Goal: Task Accomplishment & Management: Manage account settings

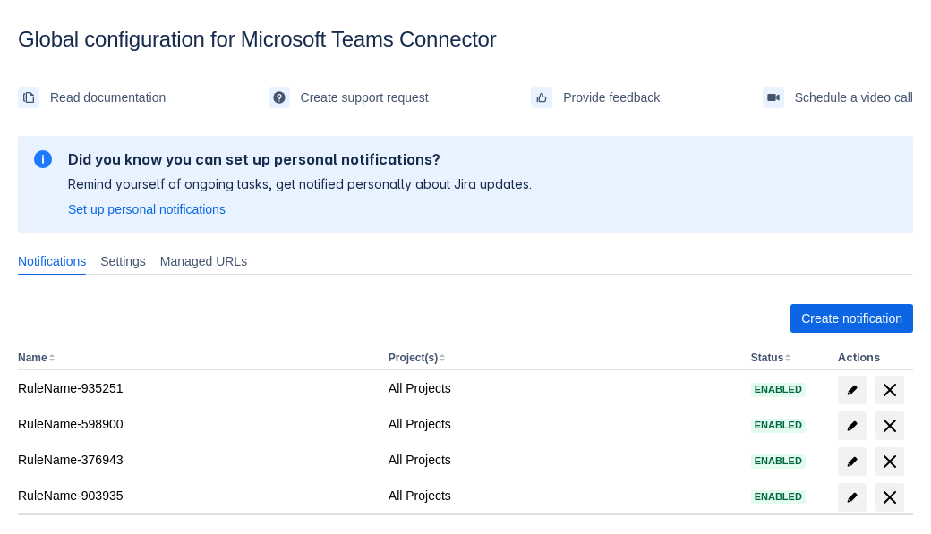
click at [851, 319] on span "Create notification" at bounding box center [851, 318] width 101 height 29
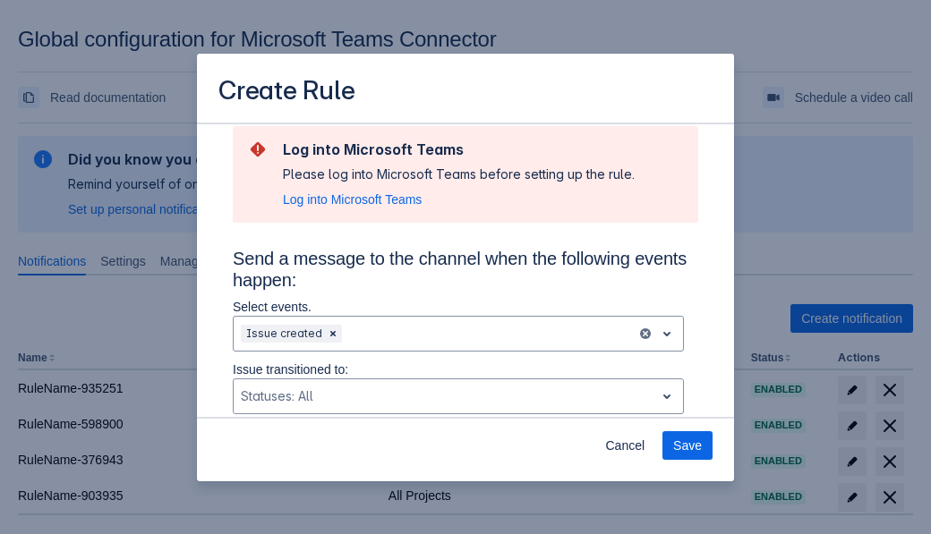
scroll to position [1207, 0]
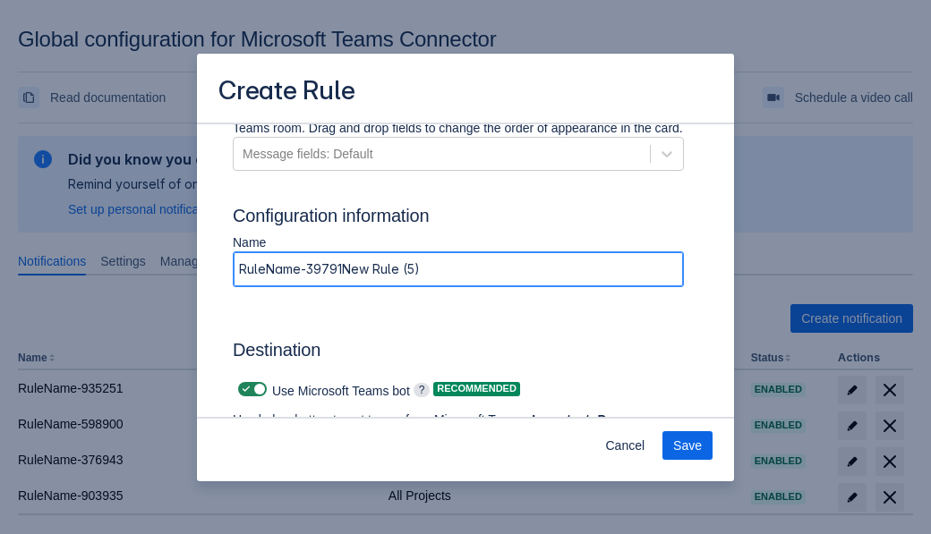
type input "RuleName-397919New Rule (5)"
click at [332, 457] on span "Authenticate in Microsoft Teams" at bounding box center [331, 471] width 177 height 29
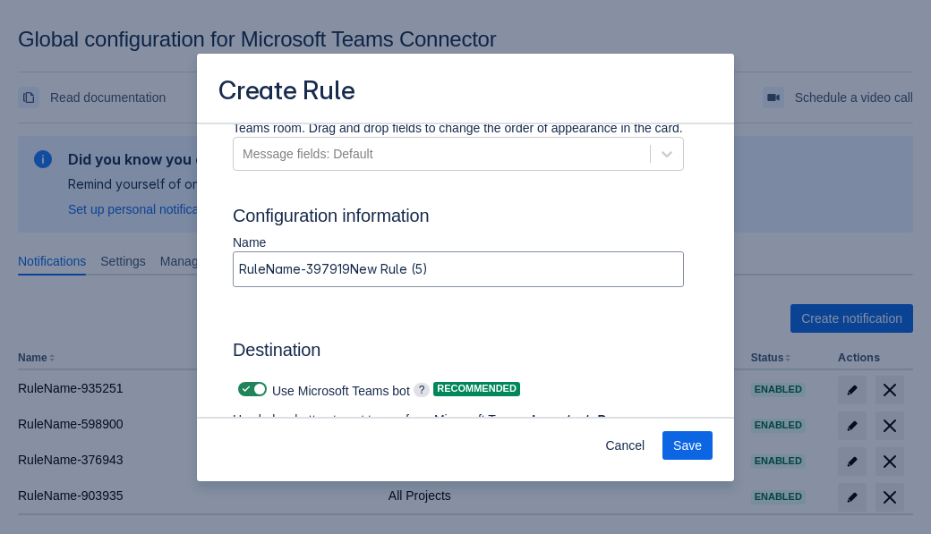
scroll to position [0, 0]
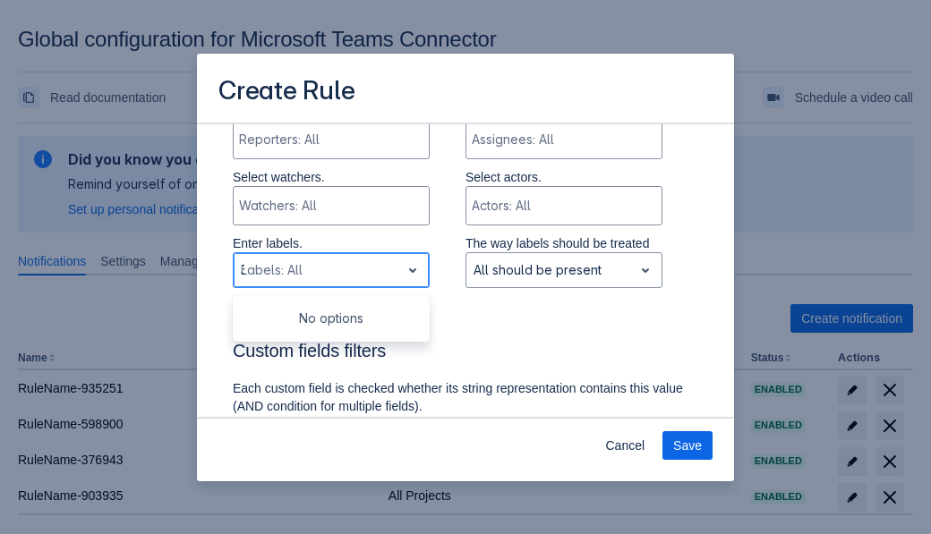
type input "397919_label"
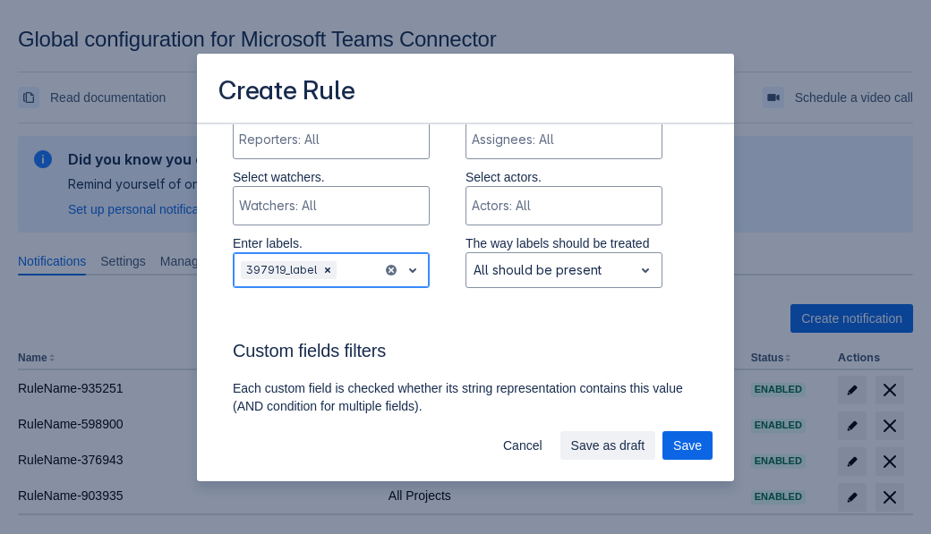
scroll to position [1310, 0]
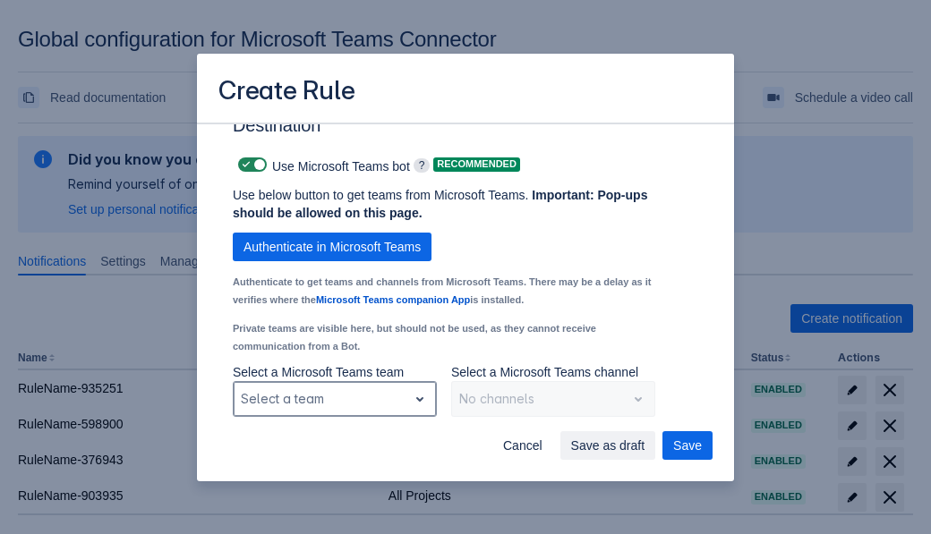
click at [334, 399] on div "Scrollable content" at bounding box center [320, 398] width 159 height 21
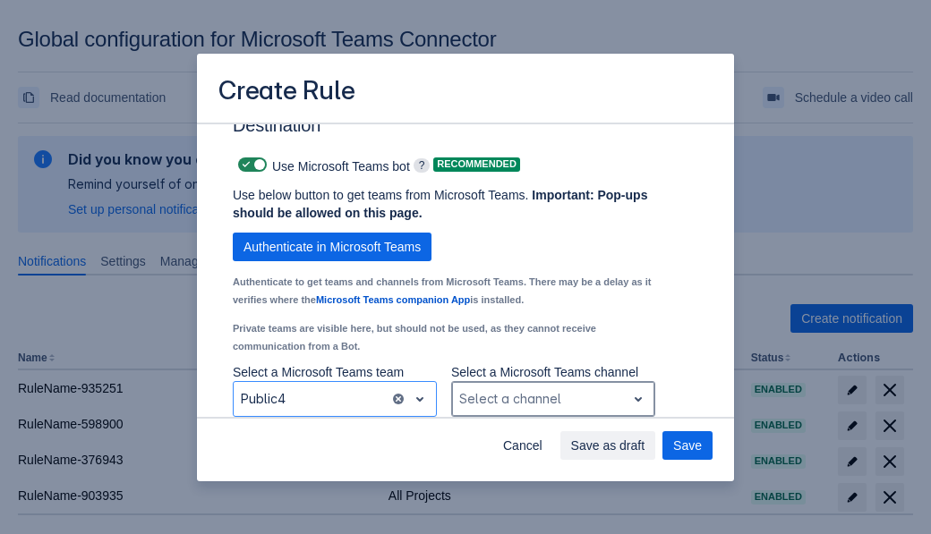
click at [552, 399] on div "Scrollable content" at bounding box center [538, 398] width 159 height 21
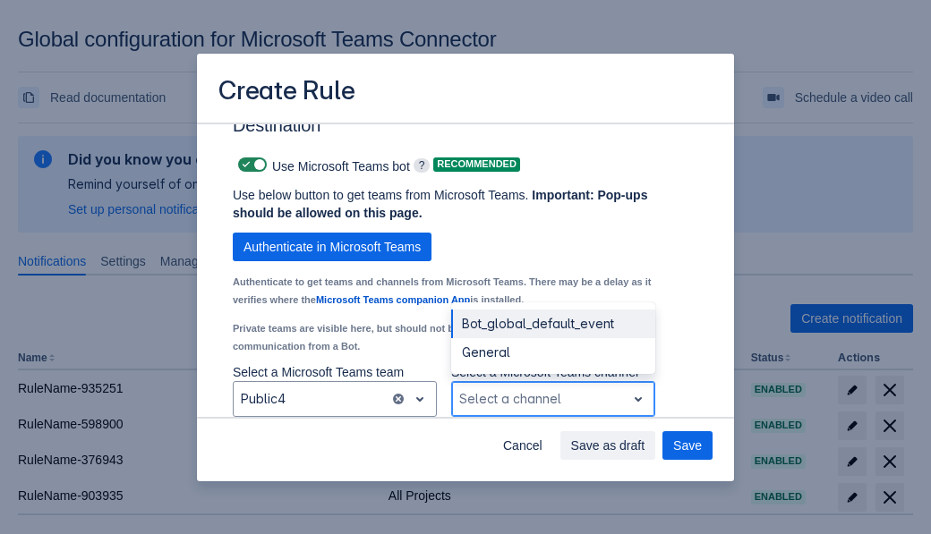
click at [552, 324] on div "Bot_global_default_event" at bounding box center [553, 324] width 204 height 29
click at [645, 446] on span "Save as draft" at bounding box center [608, 445] width 74 height 29
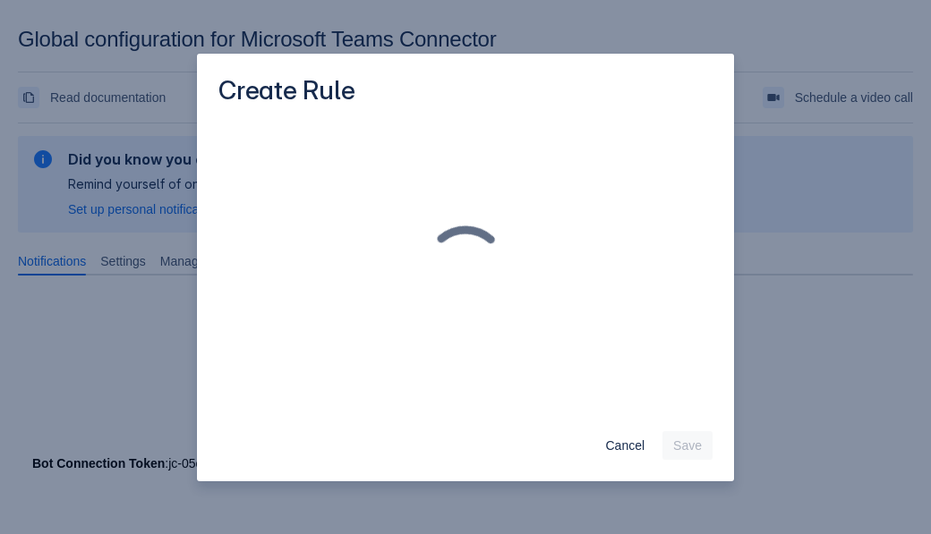
scroll to position [0, 0]
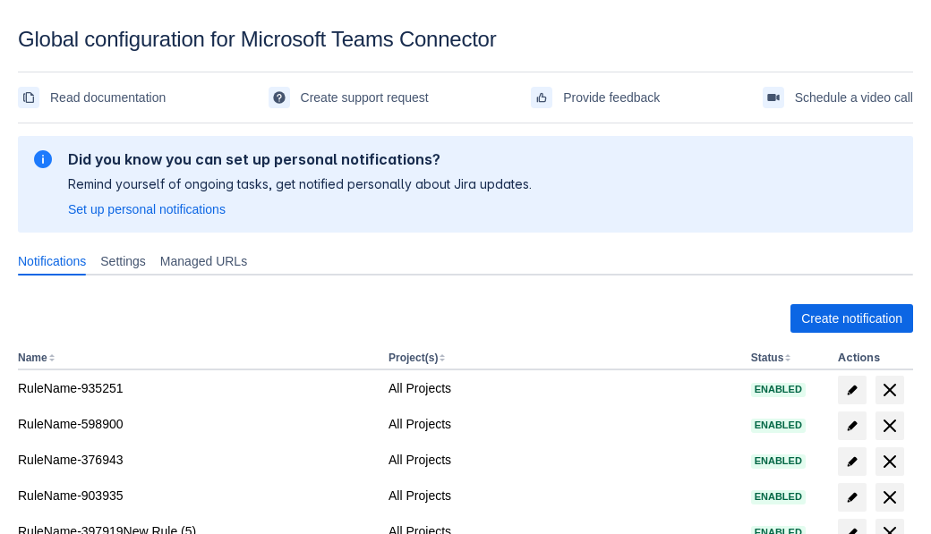
click at [889, 523] on span "delete" at bounding box center [889, 533] width 21 height 21
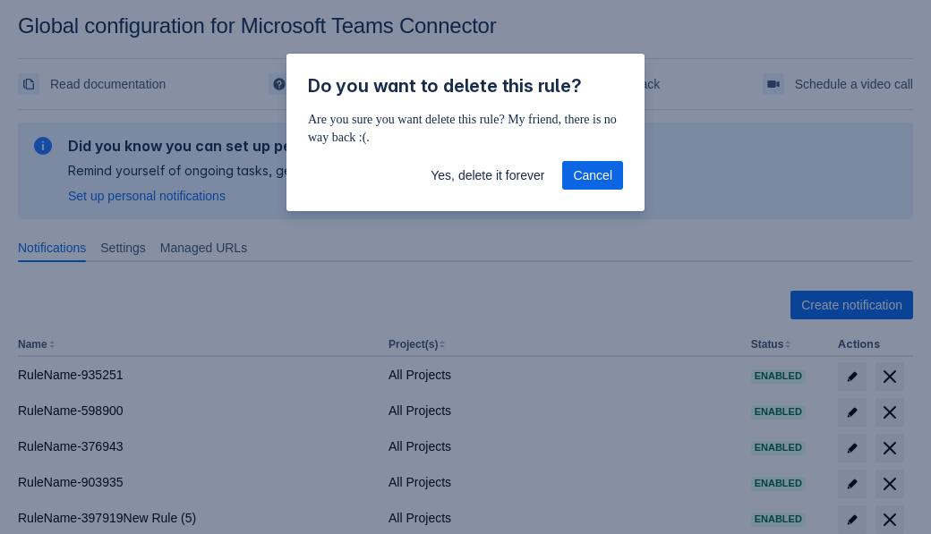
click at [487, 175] on span "Yes, delete it forever" at bounding box center [488, 175] width 114 height 29
